Goal: Transaction & Acquisition: Register for event/course

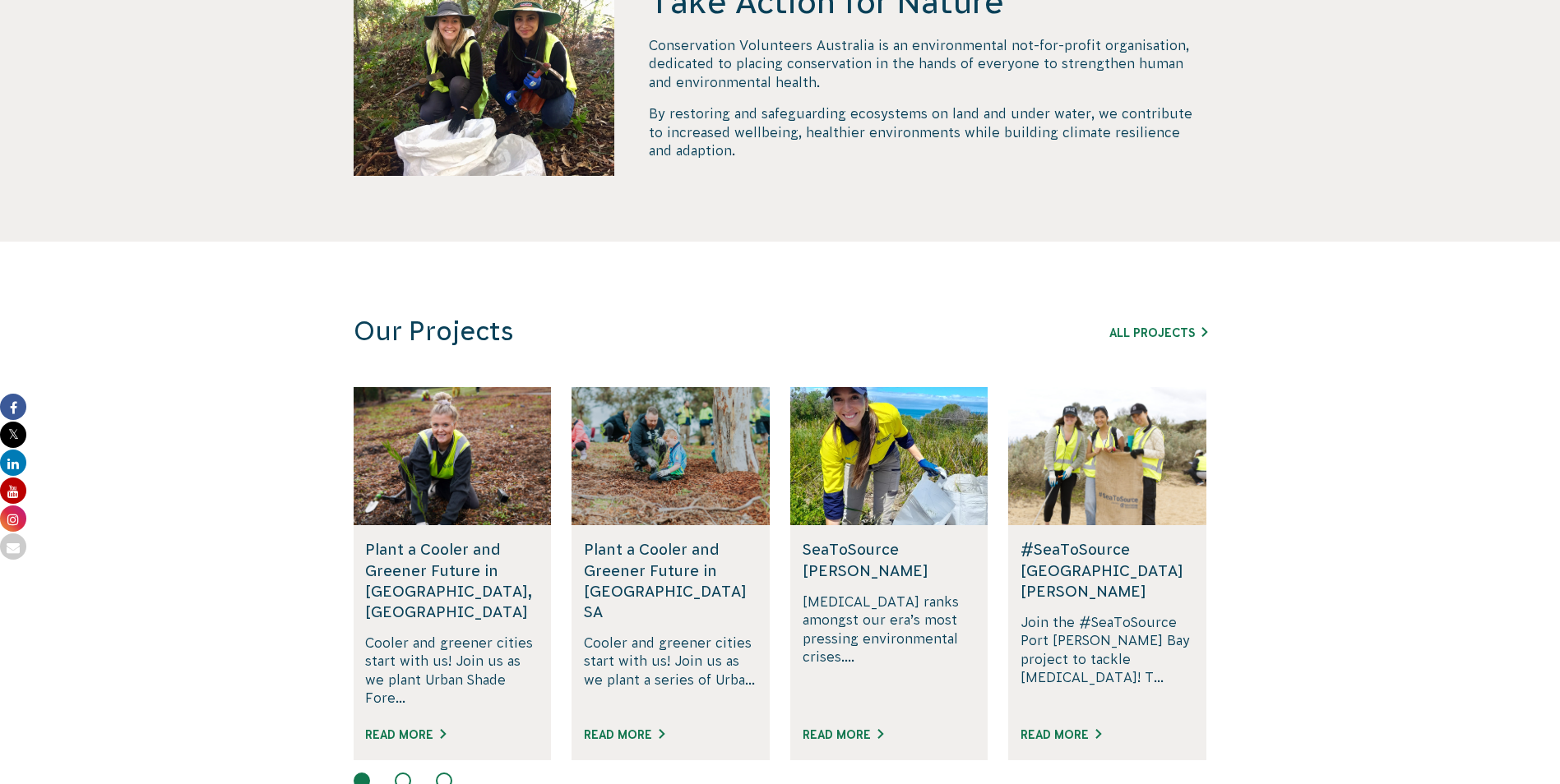
scroll to position [904, 0]
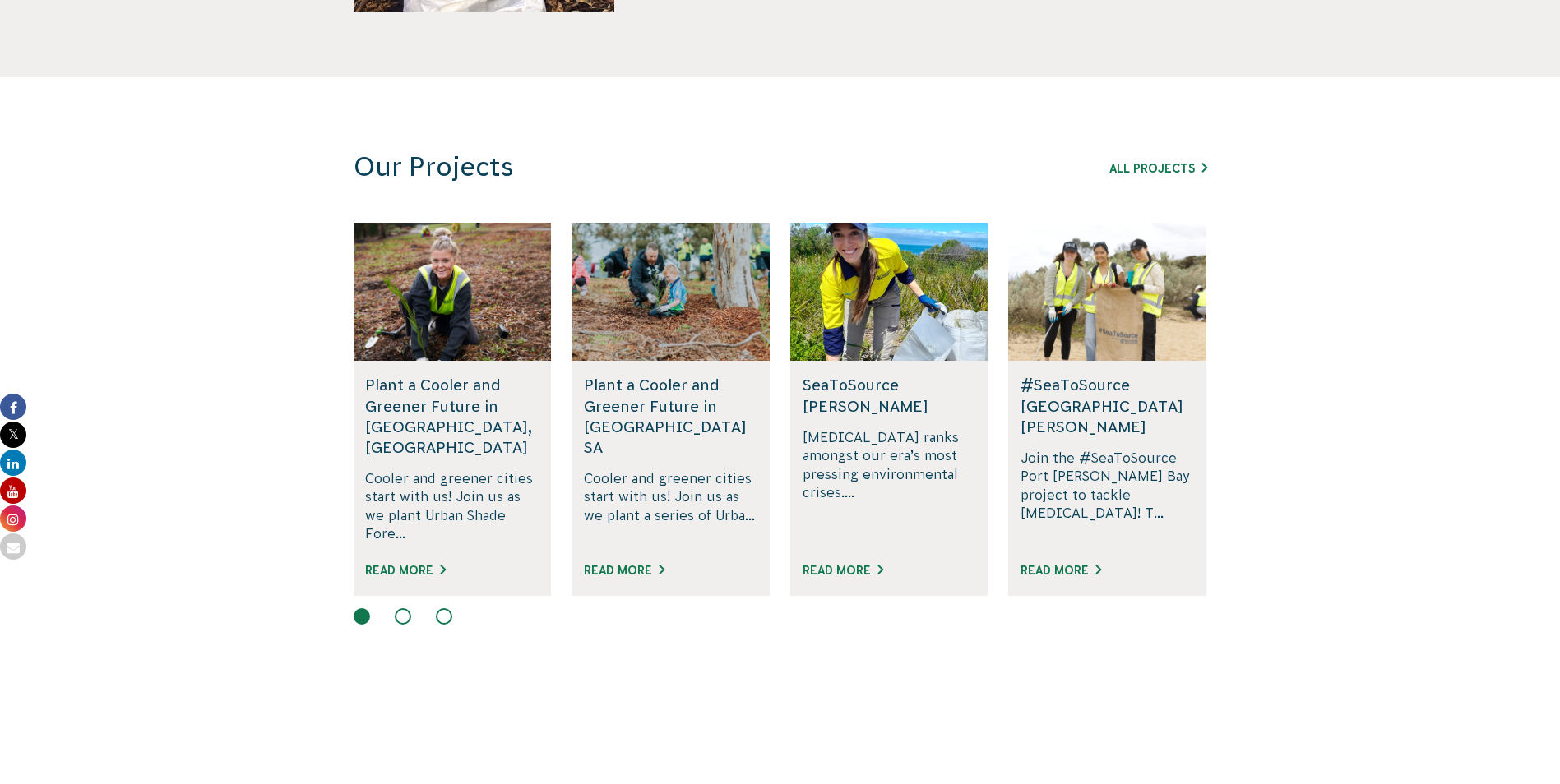
click at [1190, 155] on div "Our Projects All Projects" at bounding box center [780, 167] width 888 height 32
click at [1170, 162] on link "All Projects" at bounding box center [1158, 169] width 98 height 13
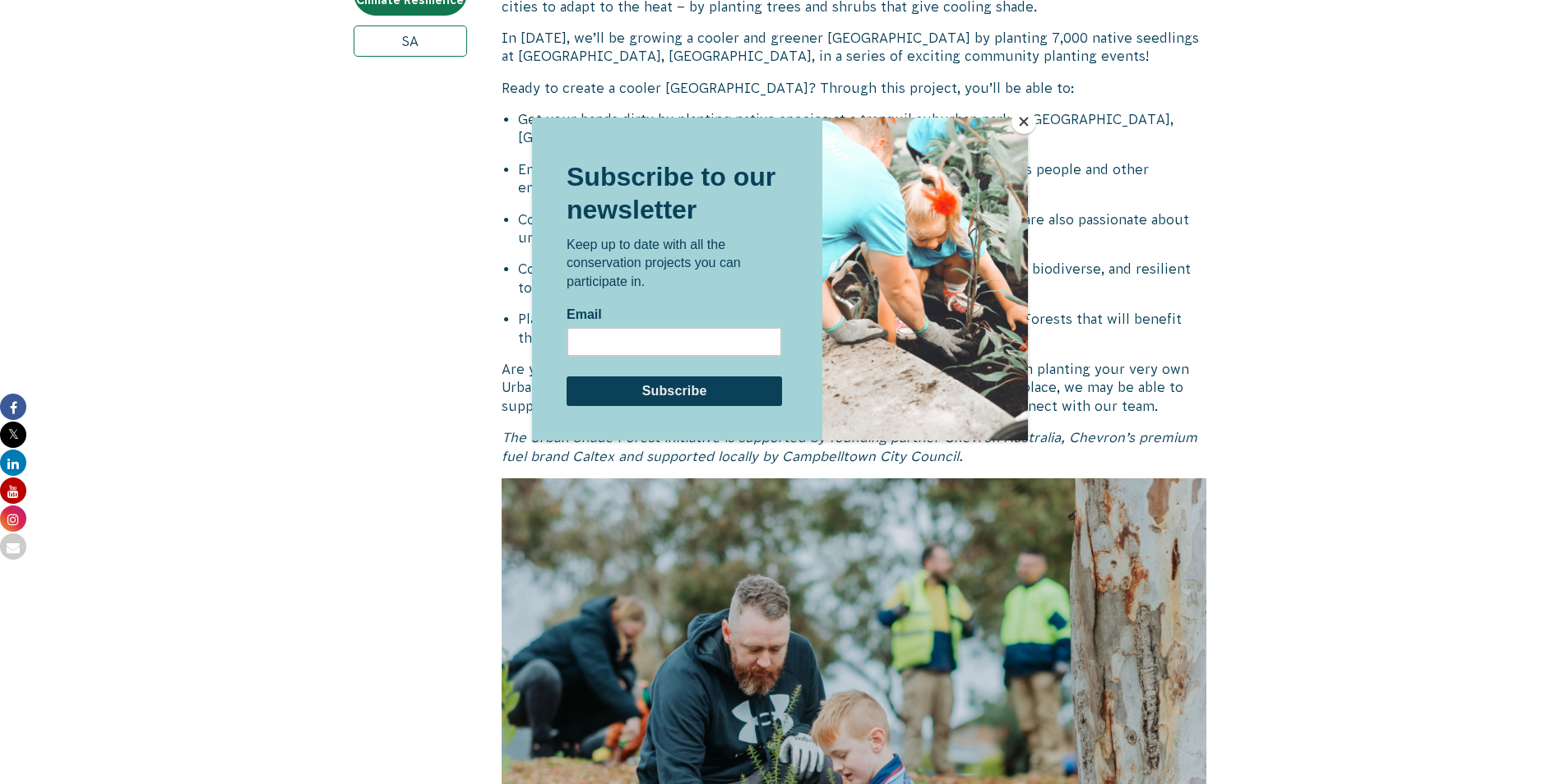
scroll to position [986, 0]
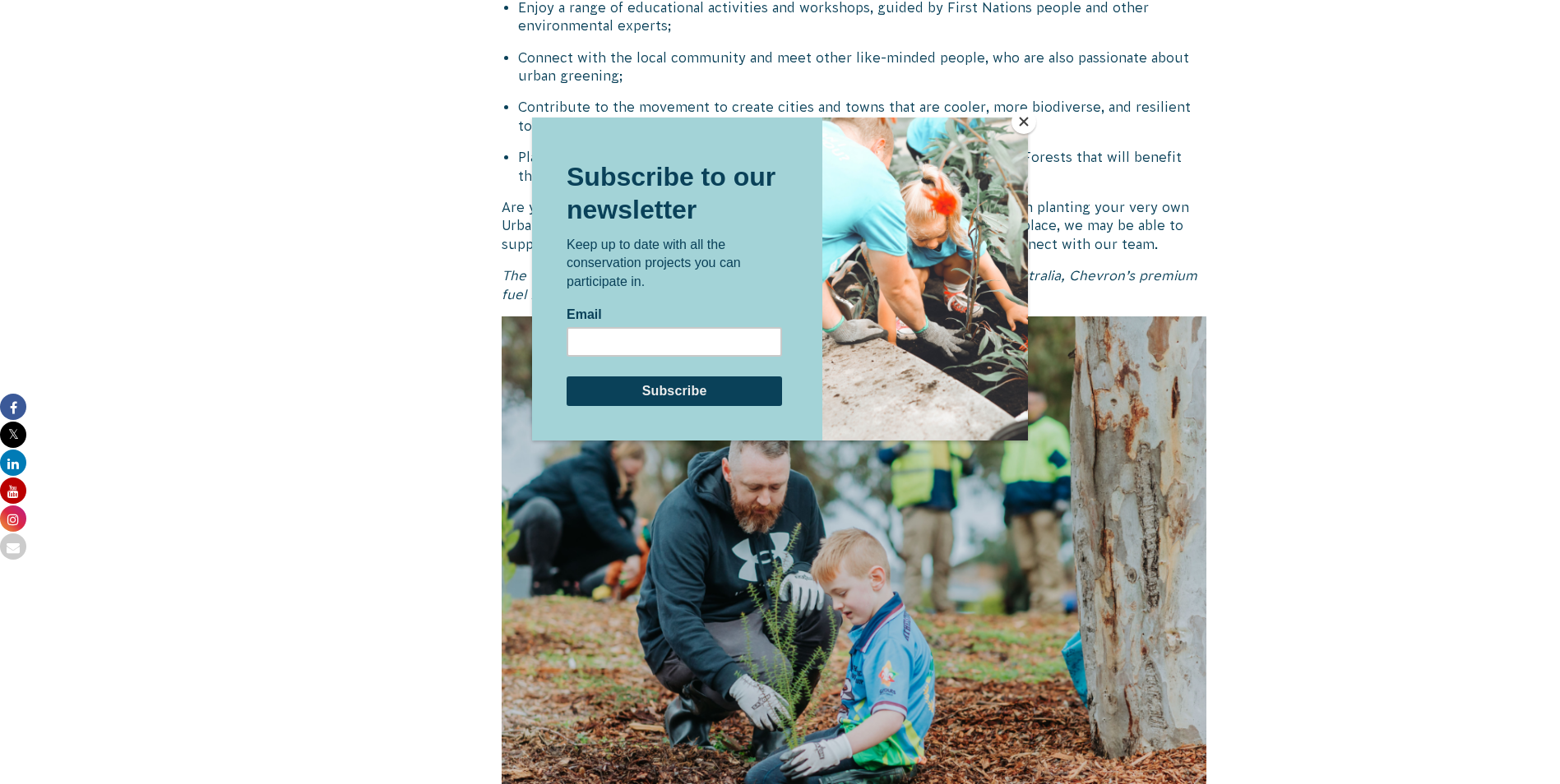
click at [1019, 120] on button "Close" at bounding box center [1024, 122] width 25 height 25
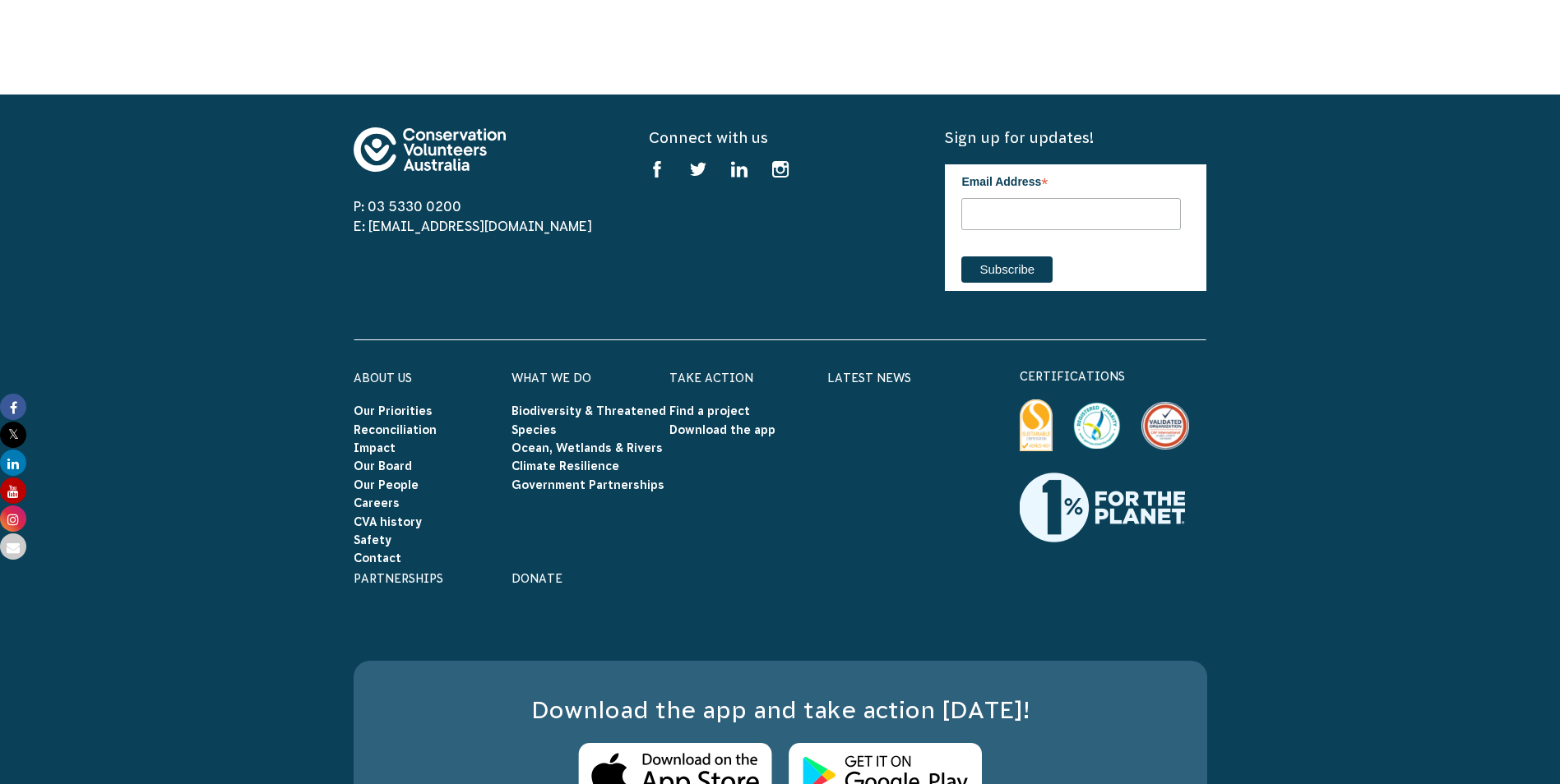
scroll to position [2270, 0]
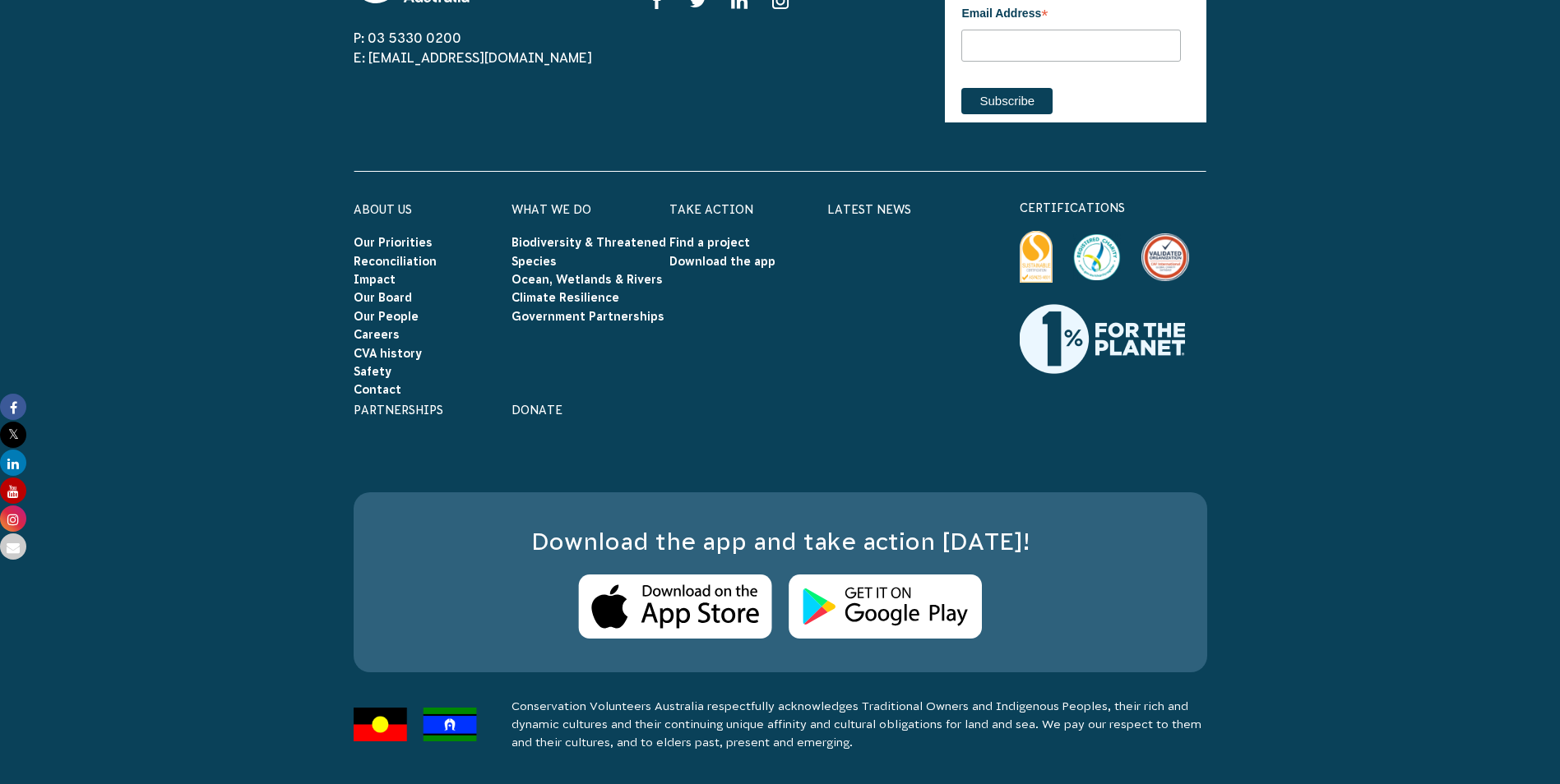
click at [760, 117] on div "Connect with us Find us on facebook Find us on twitter Find us on linkedin Find…" at bounding box center [779, 48] width 261 height 180
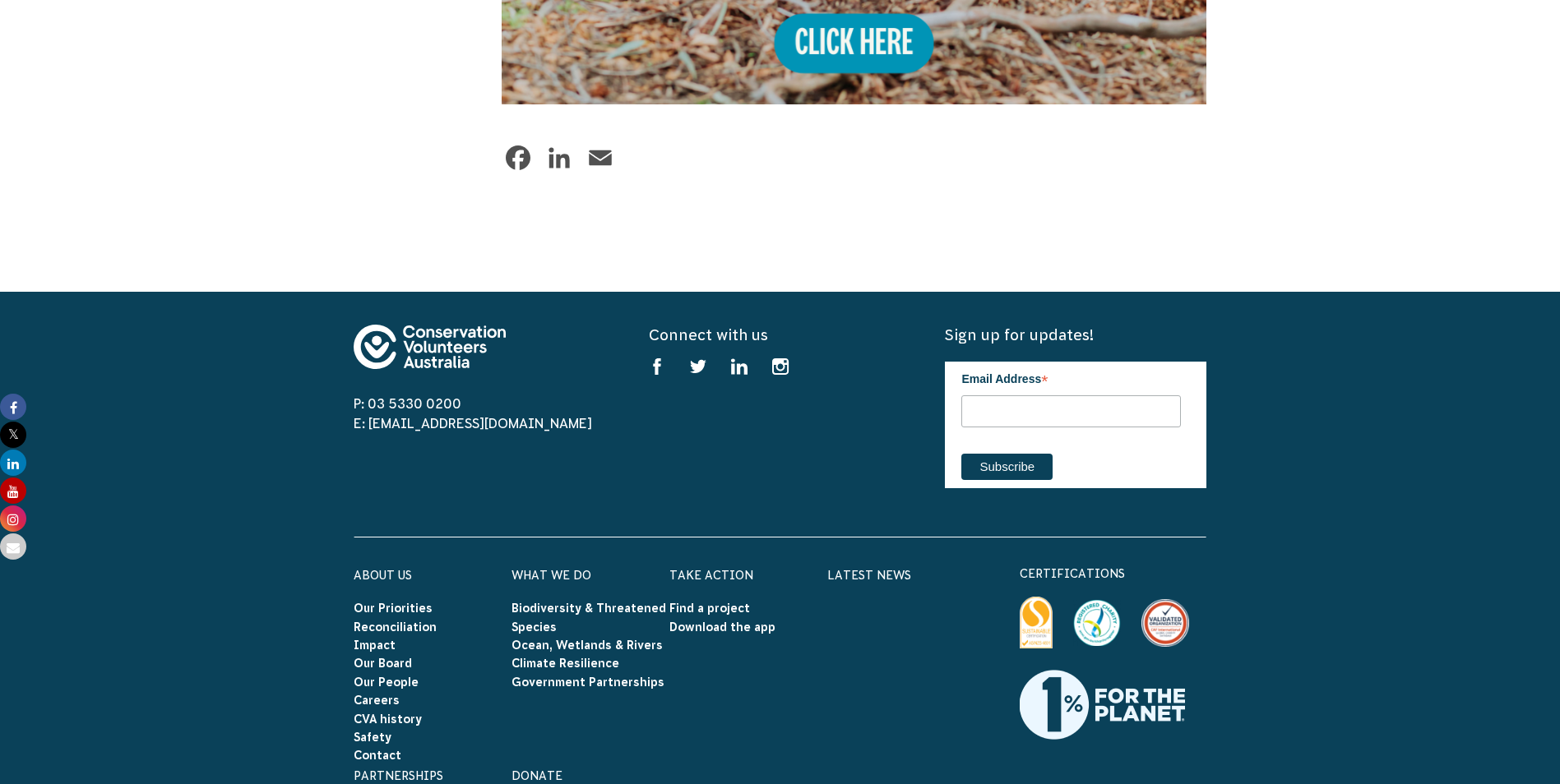
scroll to position [1809, 0]
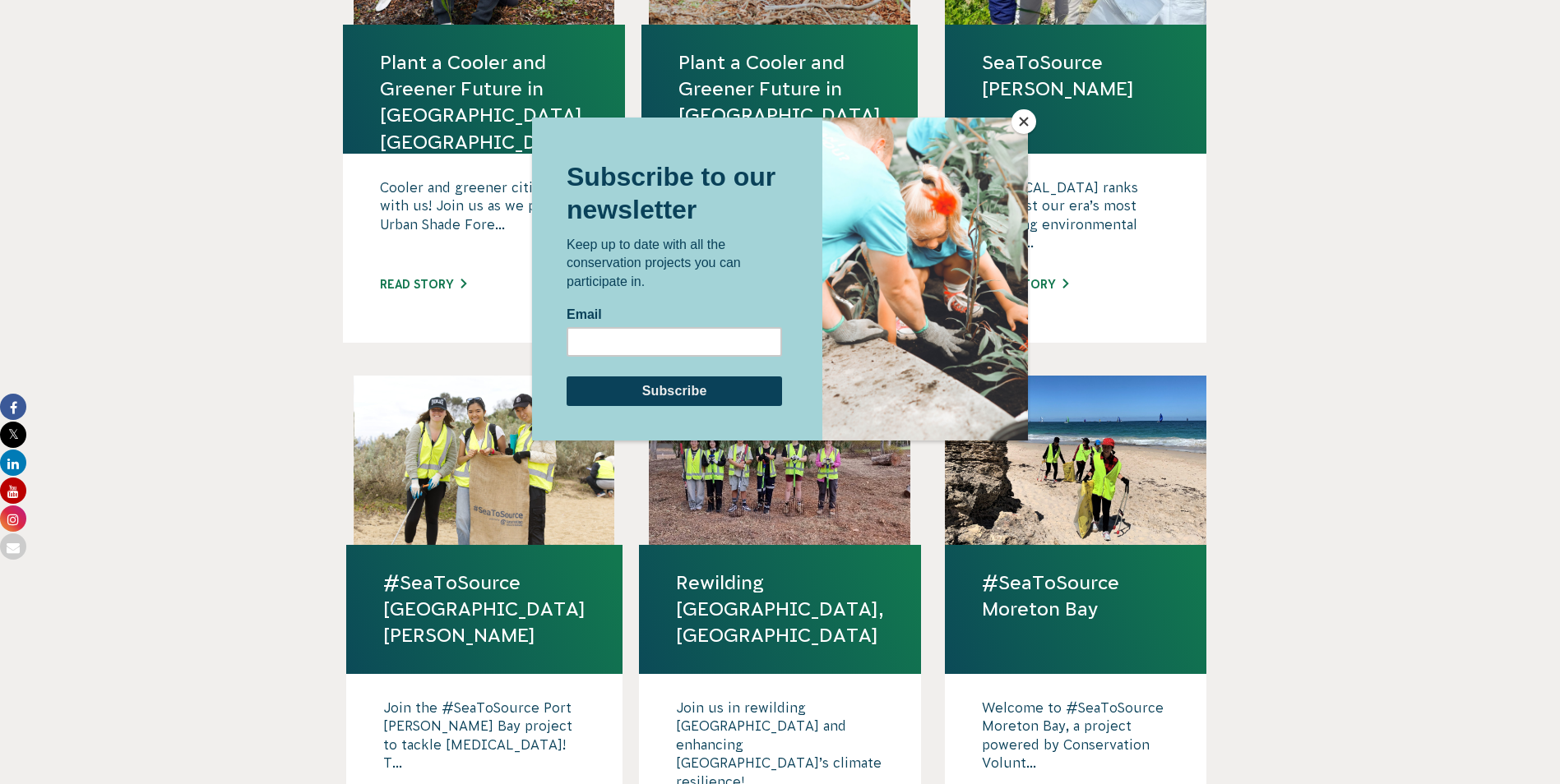
scroll to position [658, 0]
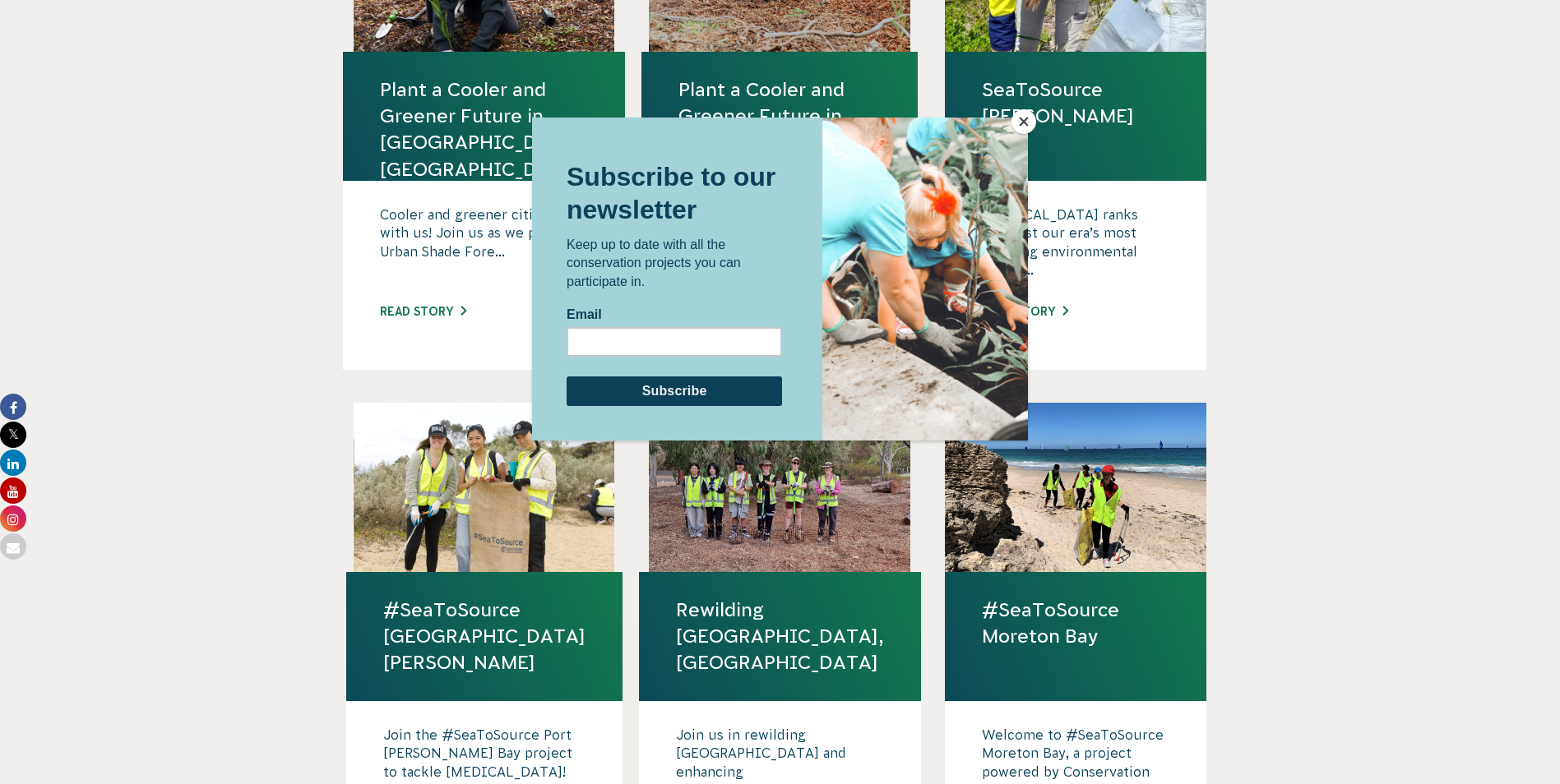
click at [1014, 117] on button "Close" at bounding box center [1024, 122] width 25 height 25
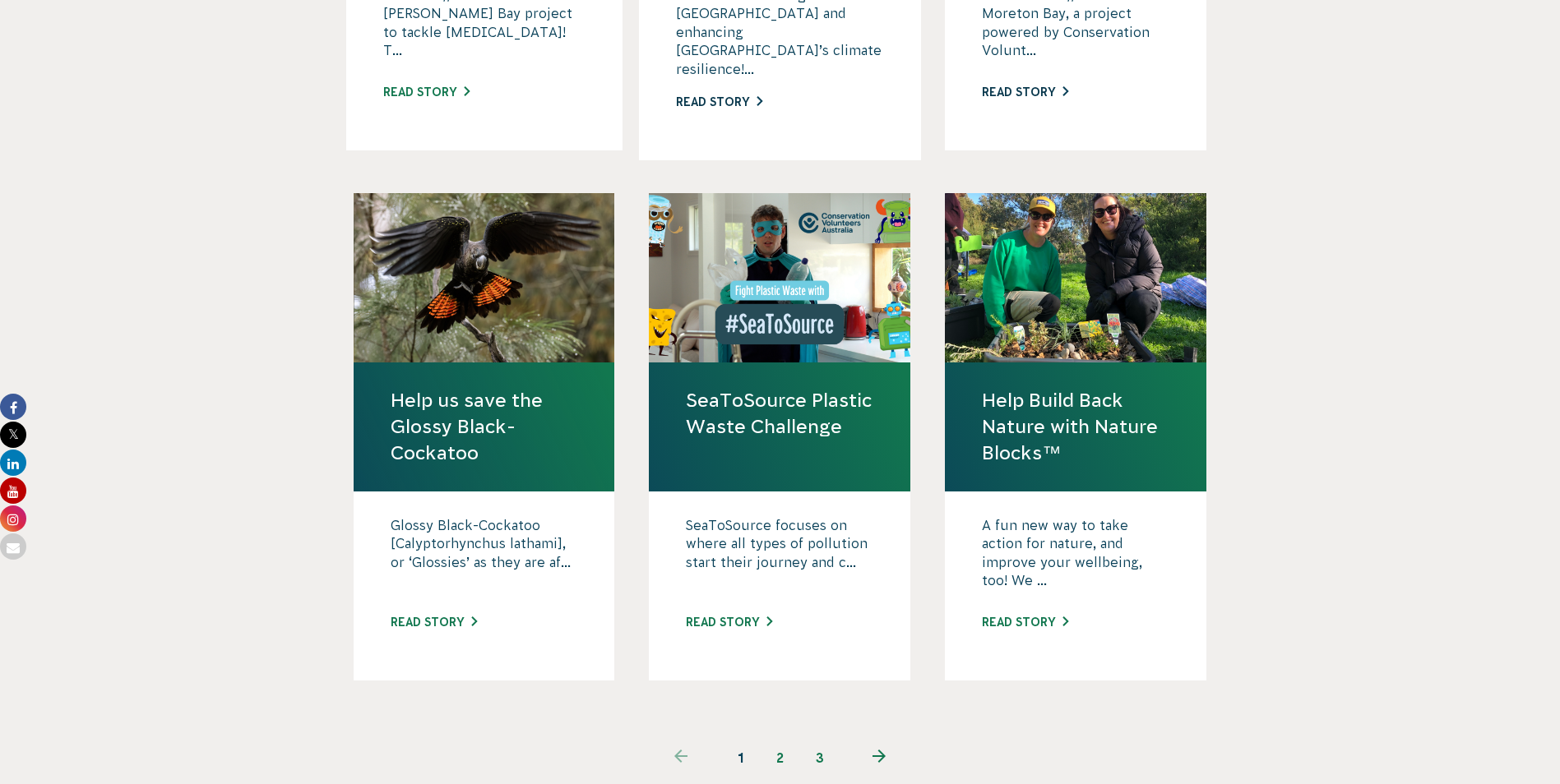
scroll to position [1726, 0]
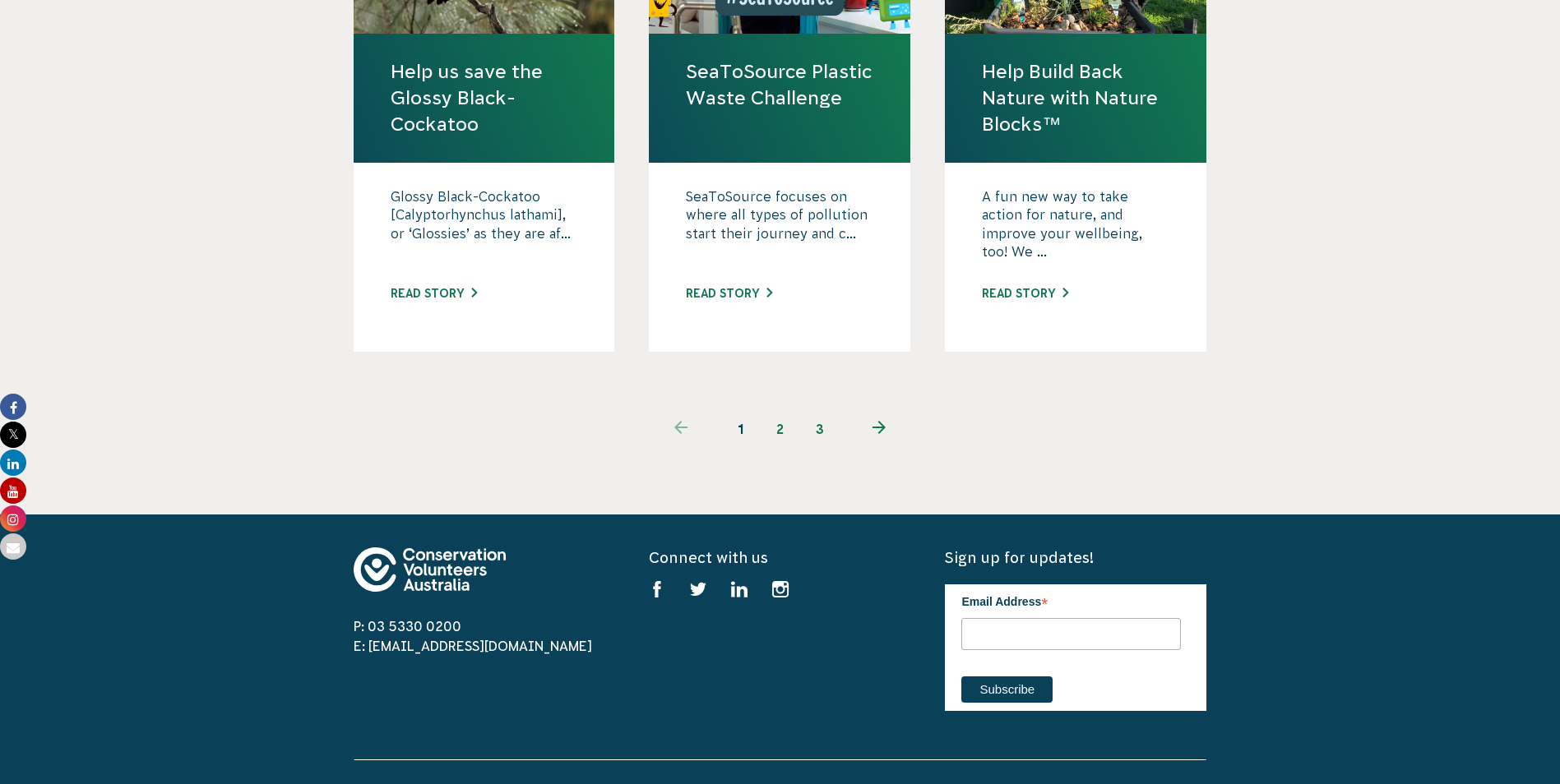
click at [774, 409] on link "2" at bounding box center [780, 429] width 40 height 39
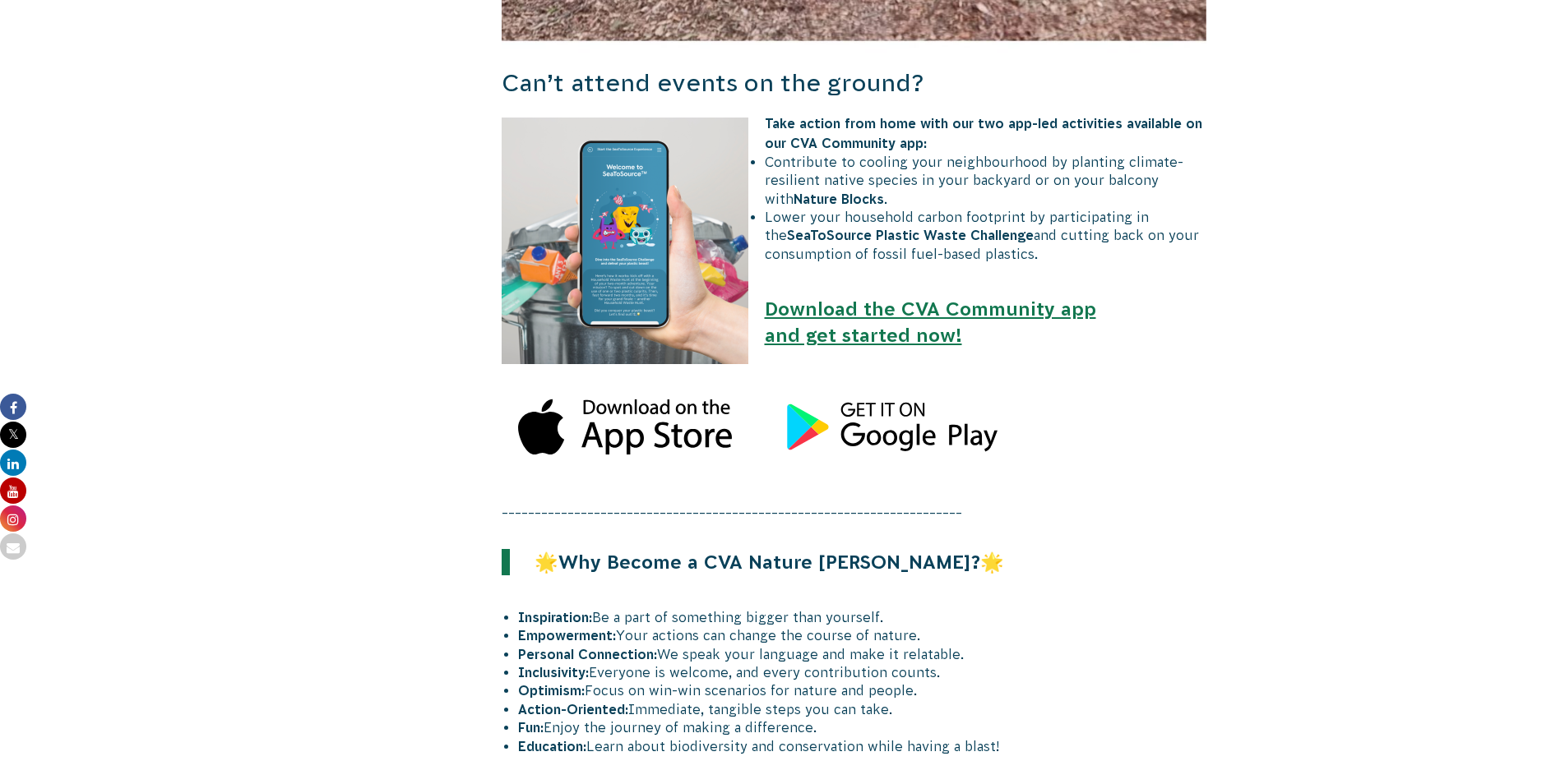
scroll to position [1809, 0]
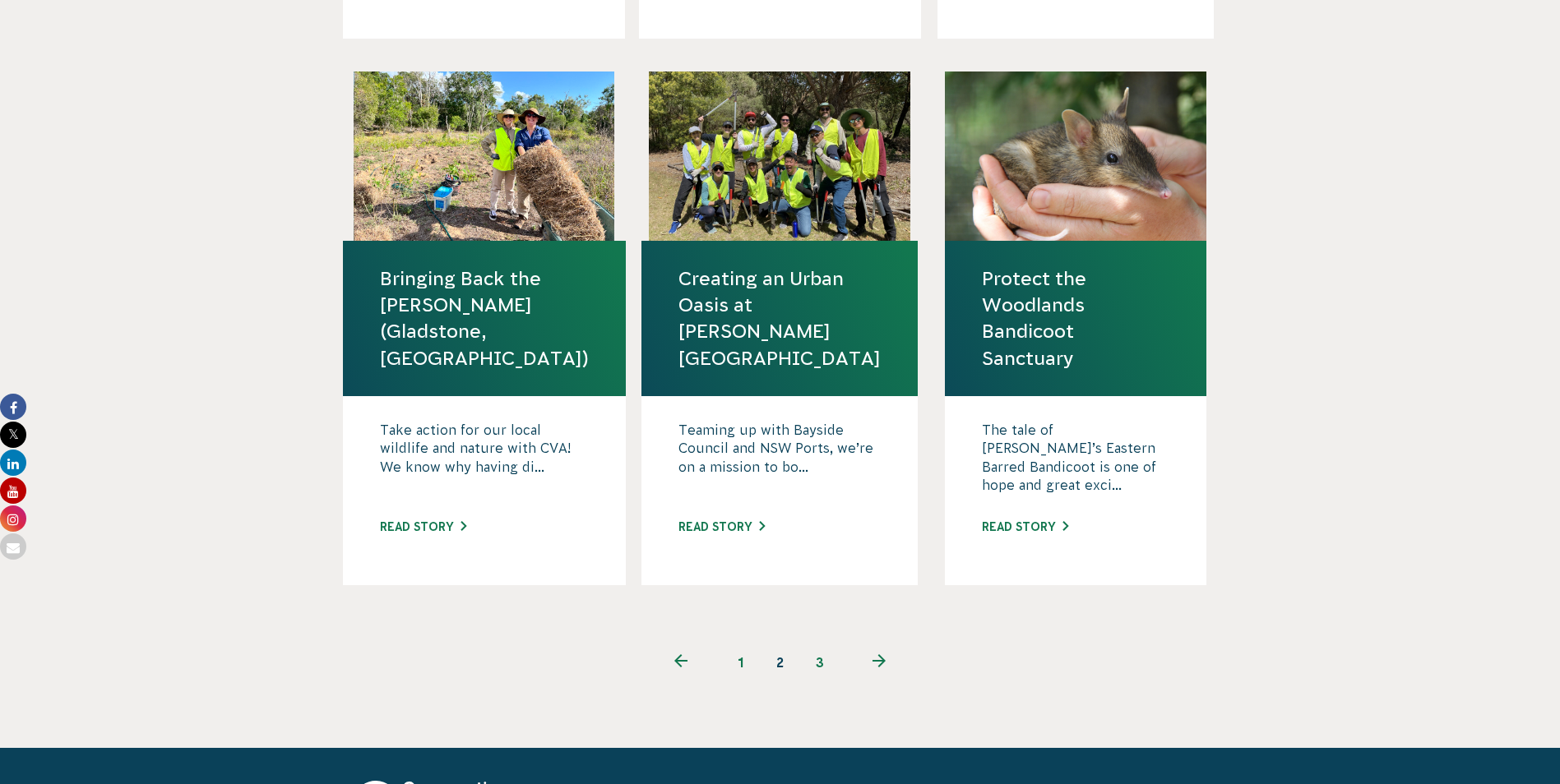
scroll to position [1891, 0]
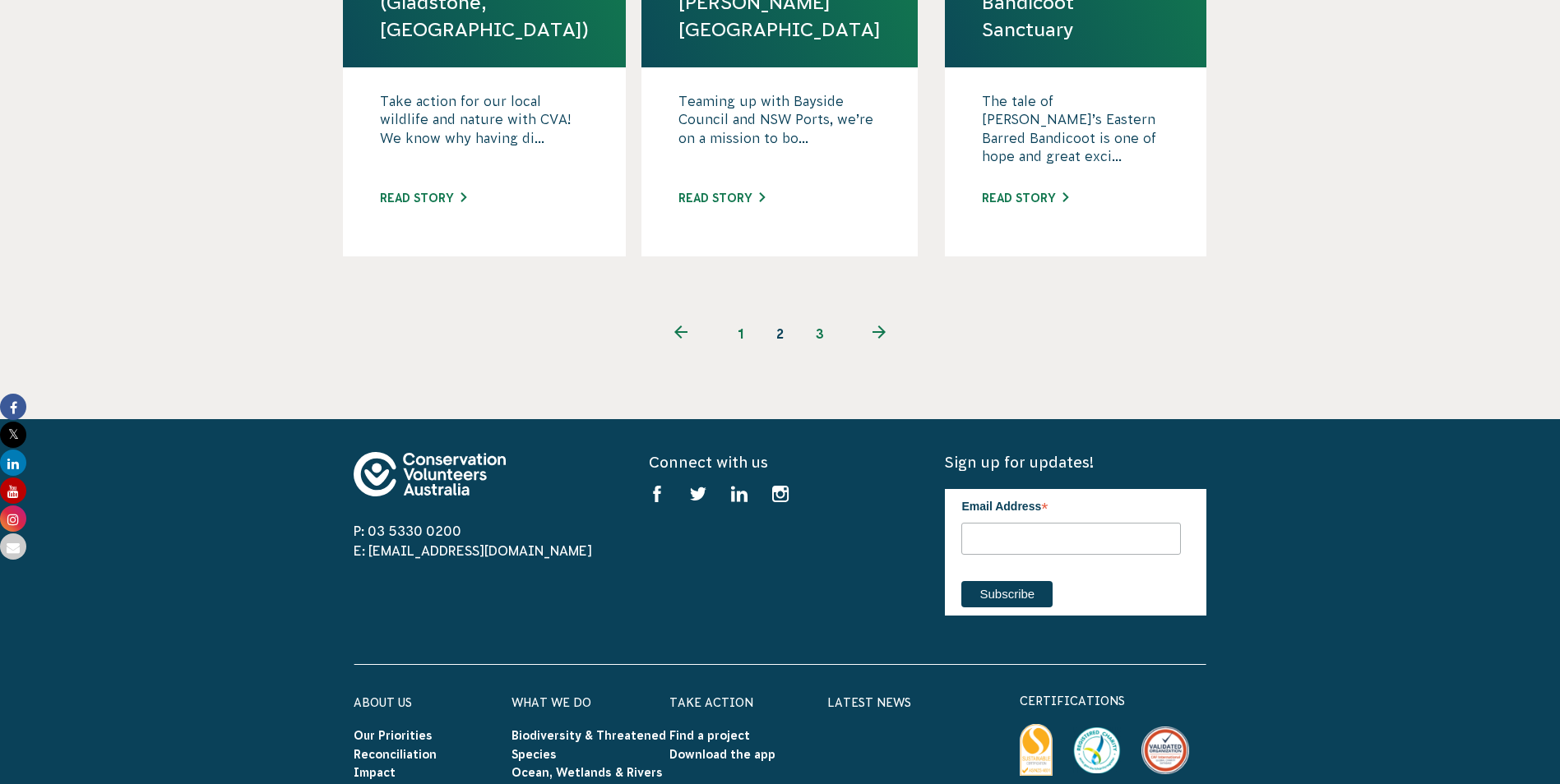
click at [817, 314] on link "3" at bounding box center [819, 333] width 40 height 39
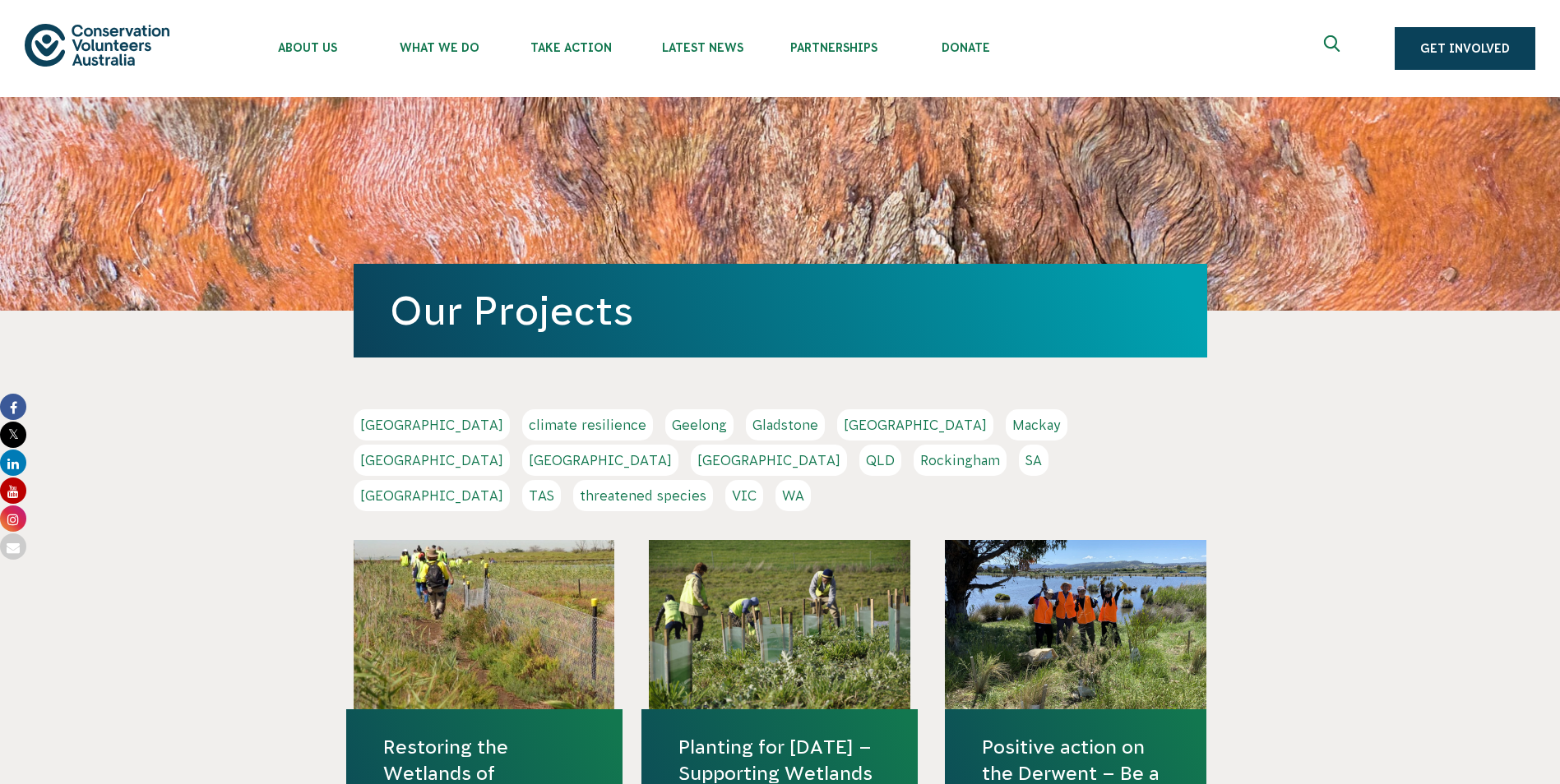
scroll to position [328, 0]
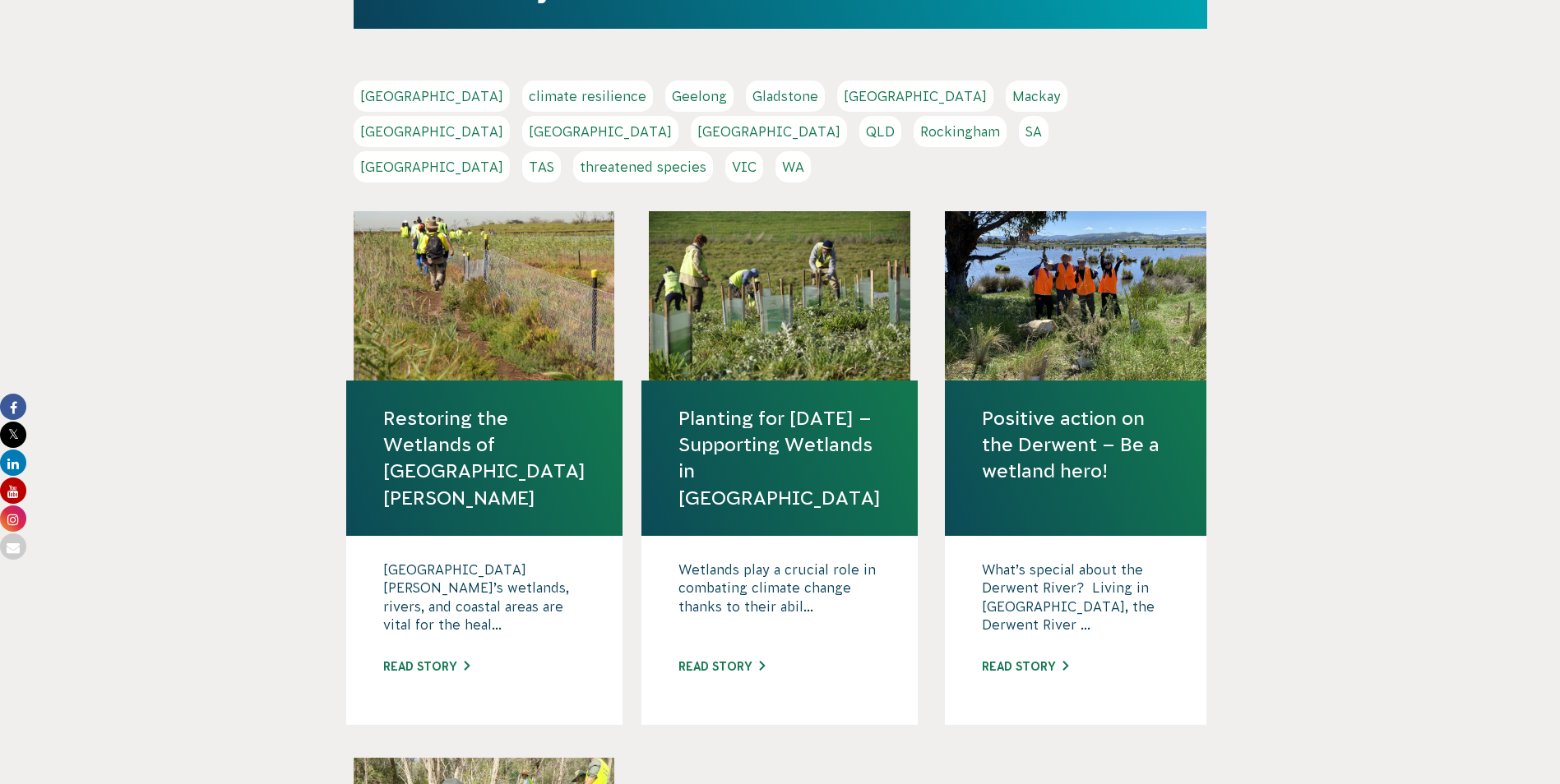
drag, startPoint x: 729, startPoint y: 623, endPoint x: 721, endPoint y: 622, distance: 8.1
drag, startPoint x: 721, startPoint y: 622, endPoint x: 708, endPoint y: 627, distance: 13.9
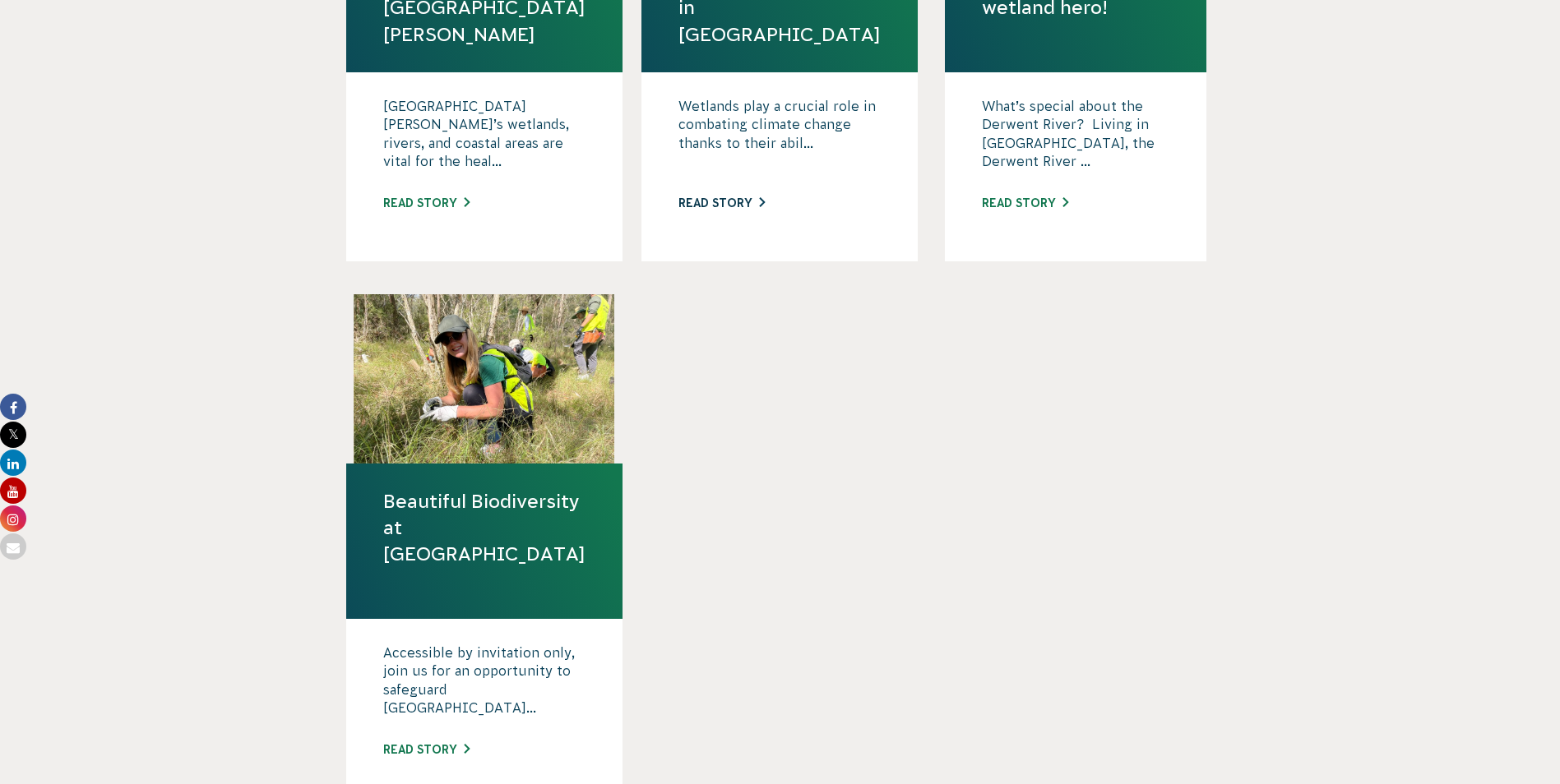
scroll to position [823, 0]
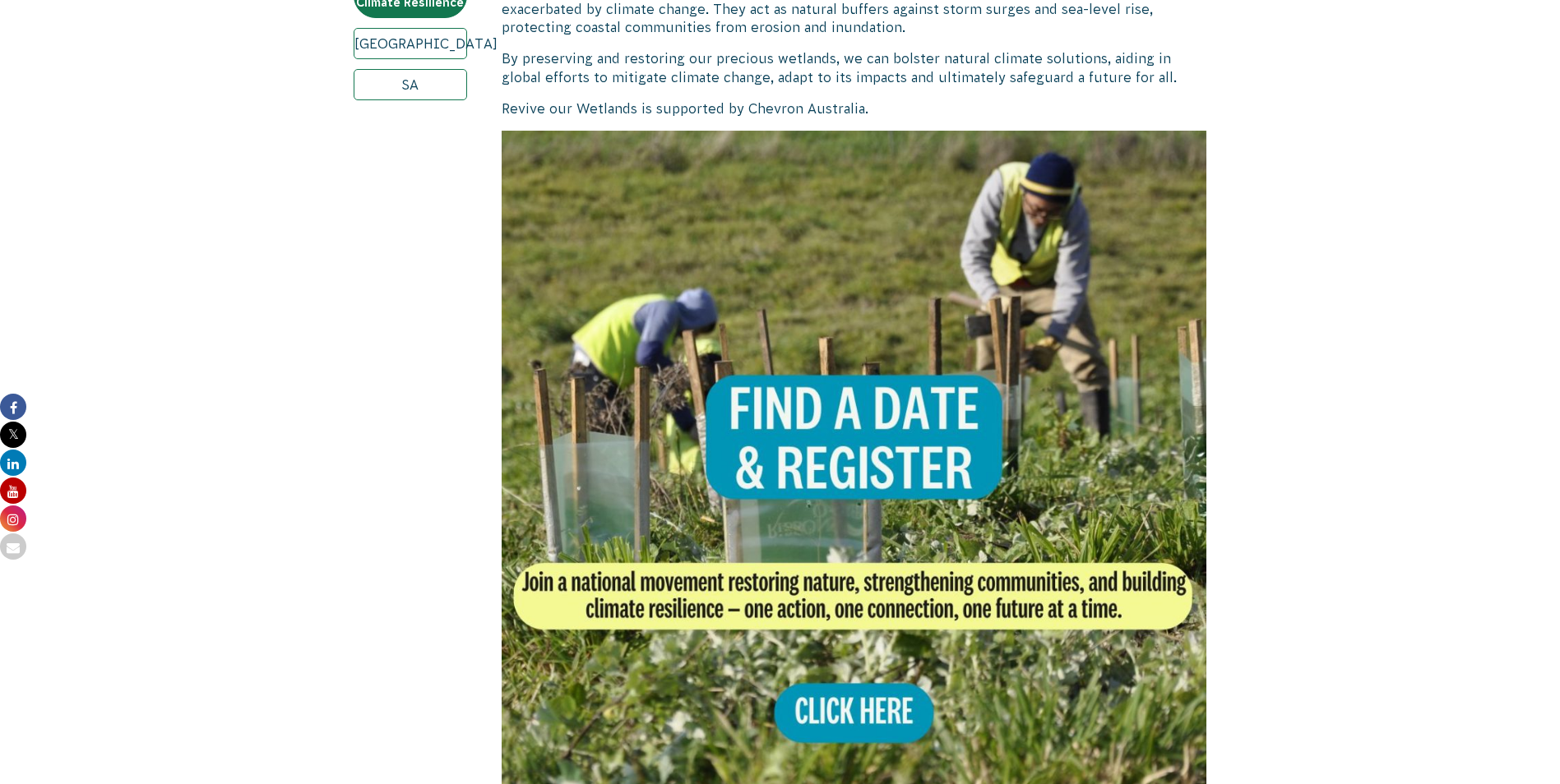
scroll to position [986, 0]
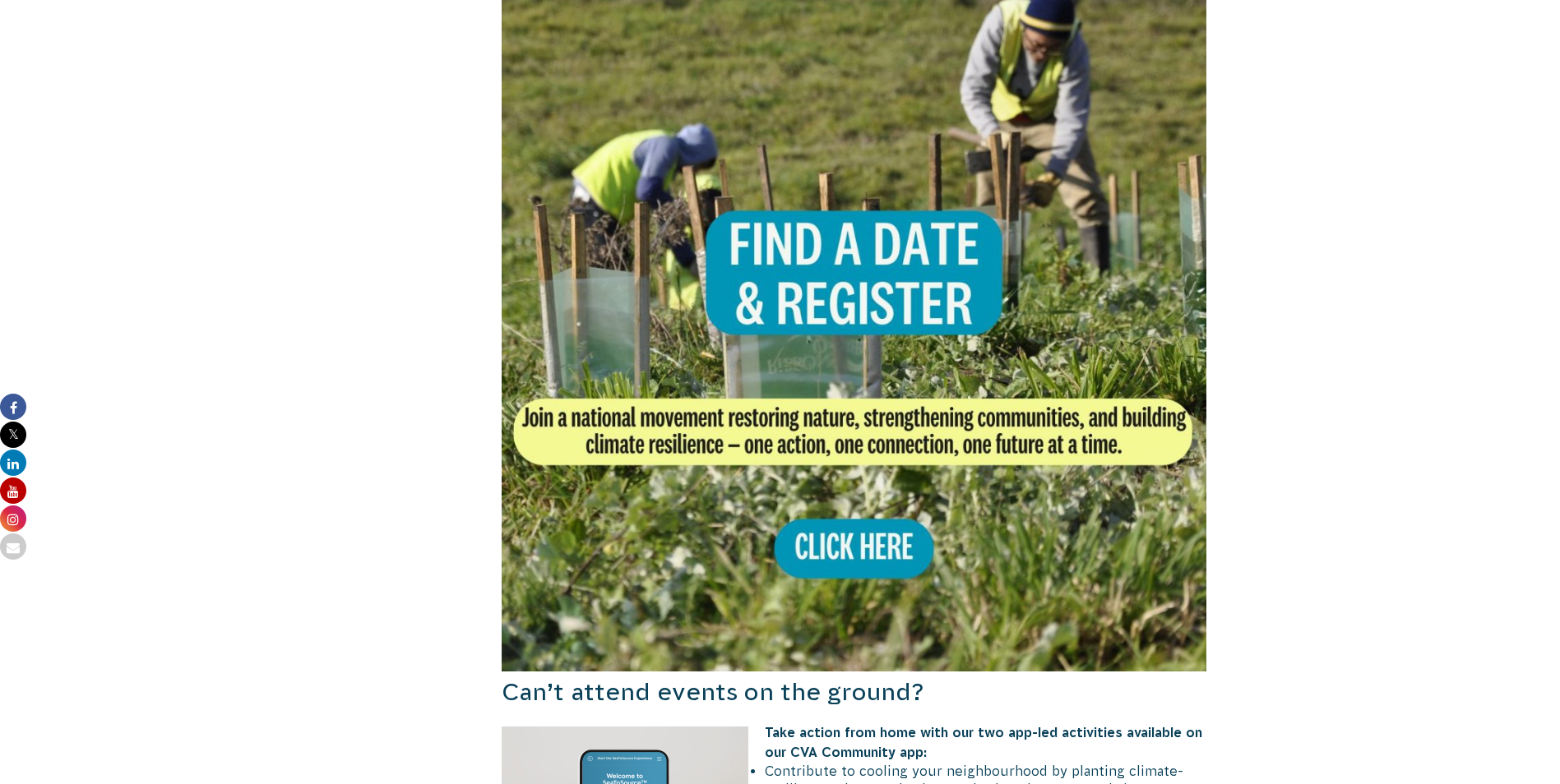
click at [872, 548] on img at bounding box center [855, 319] width 705 height 705
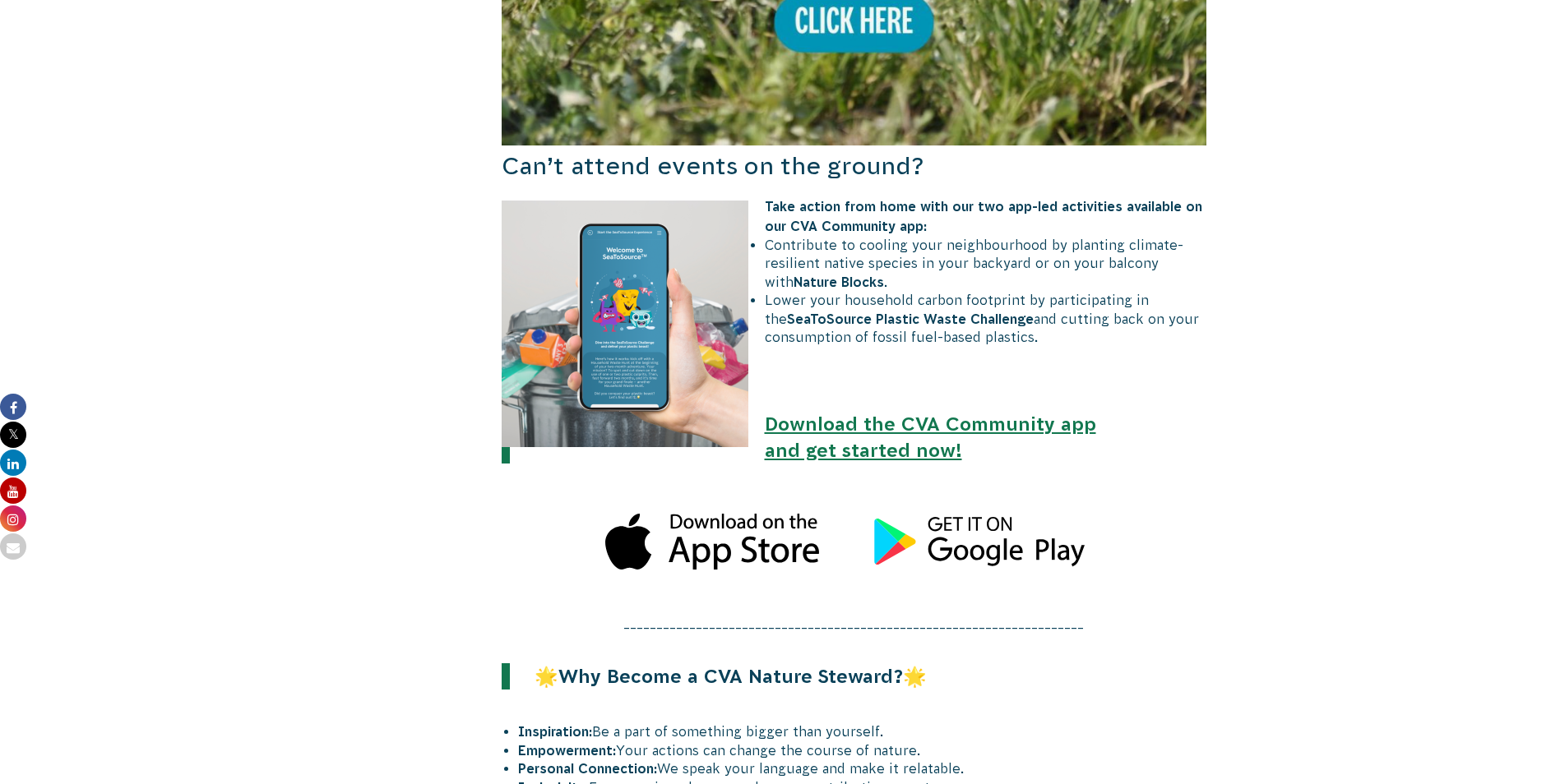
scroll to position [1562, 0]
